Goal: Find specific page/section: Find specific page/section

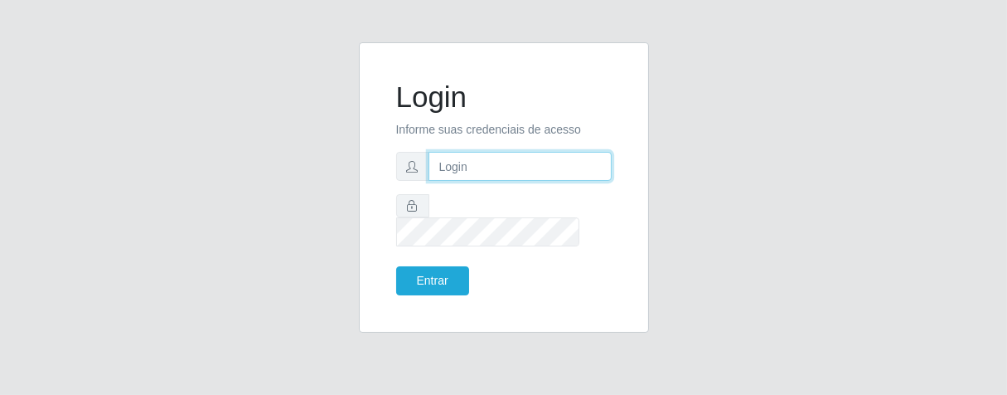
click at [479, 181] on input "text" at bounding box center [520, 166] width 183 height 29
type input "[PERSON_NAME]"
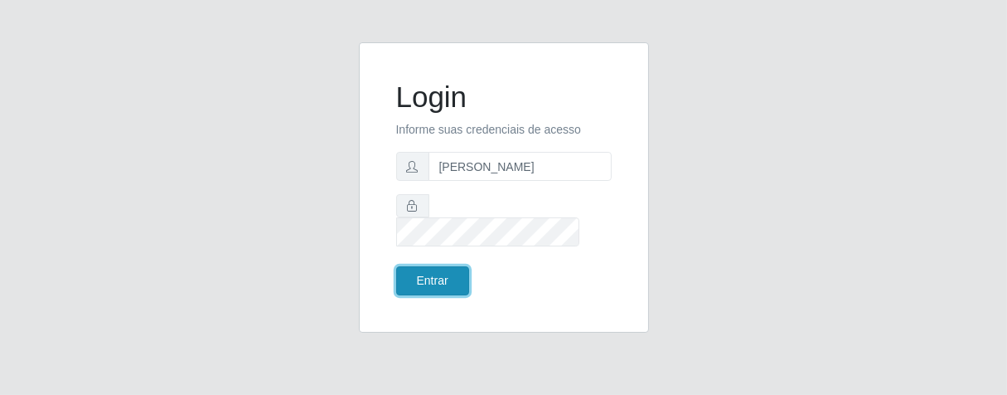
click at [447, 277] on button "Entrar" at bounding box center [432, 280] width 73 height 29
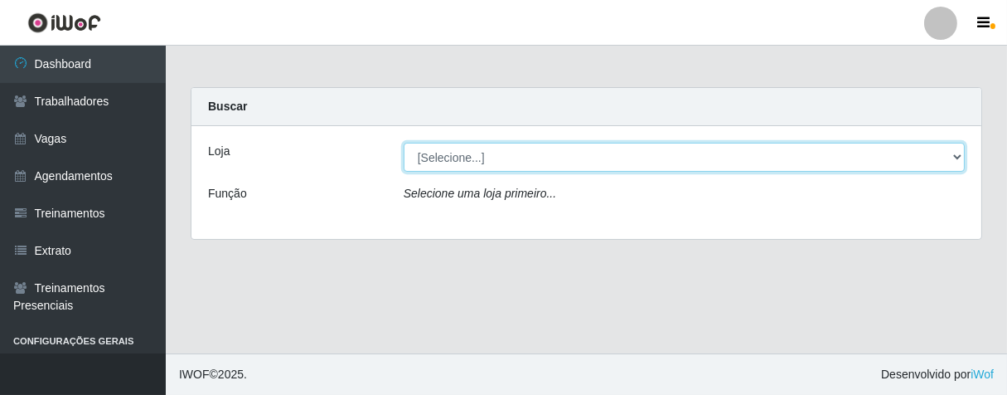
click at [953, 158] on select "[Selecione...] Superbox [GEOGRAPHIC_DATA] - Bessa" at bounding box center [684, 157] width 561 height 29
select select "206"
click at [404, 143] on select "[Selecione...] Superbox [GEOGRAPHIC_DATA] - Bessa" at bounding box center [684, 157] width 561 height 29
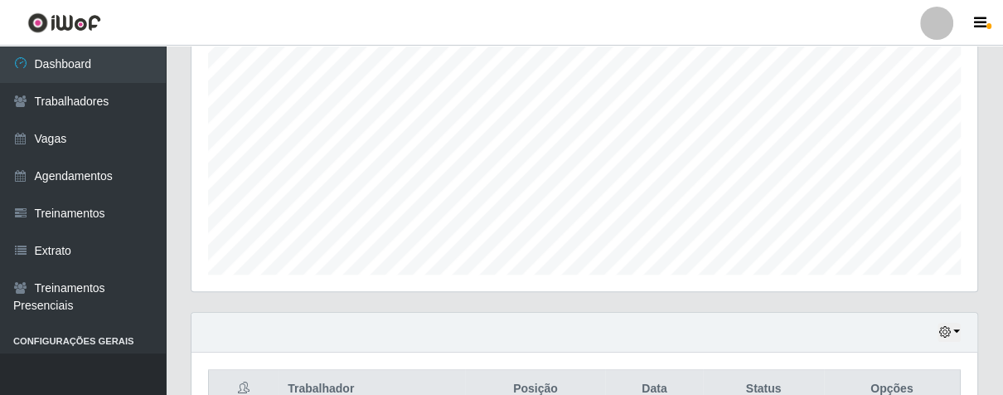
scroll to position [410, 0]
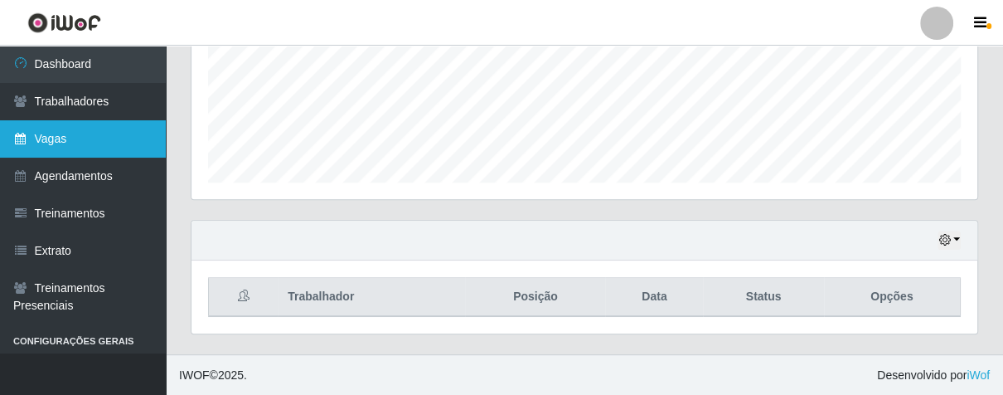
click at [100, 138] on link "Vagas" at bounding box center [83, 138] width 166 height 37
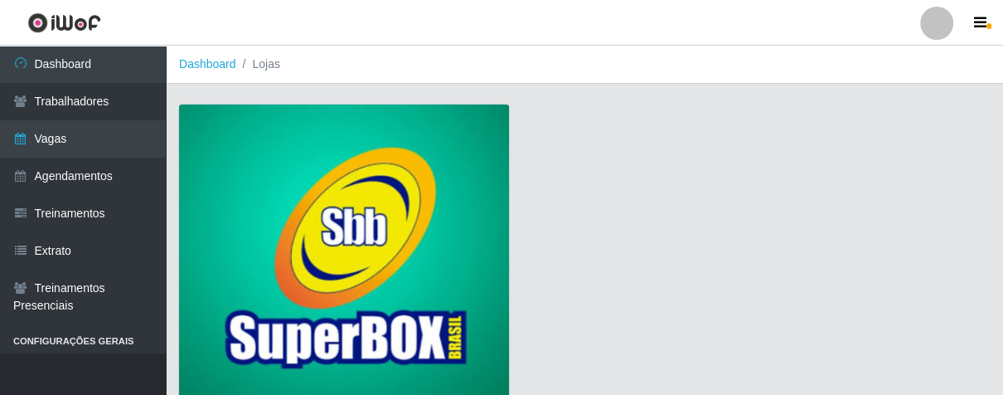
click at [258, 168] on img at bounding box center [344, 254] width 330 height 300
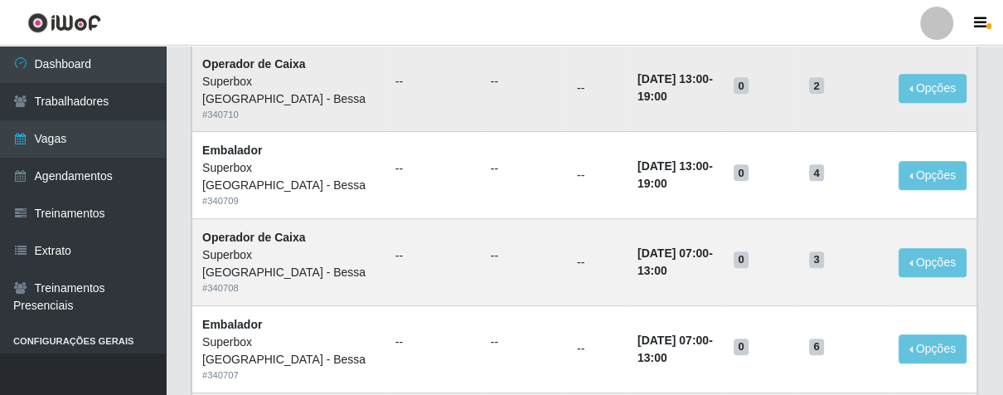
scroll to position [644, 0]
